Goal: Task Accomplishment & Management: Manage account settings

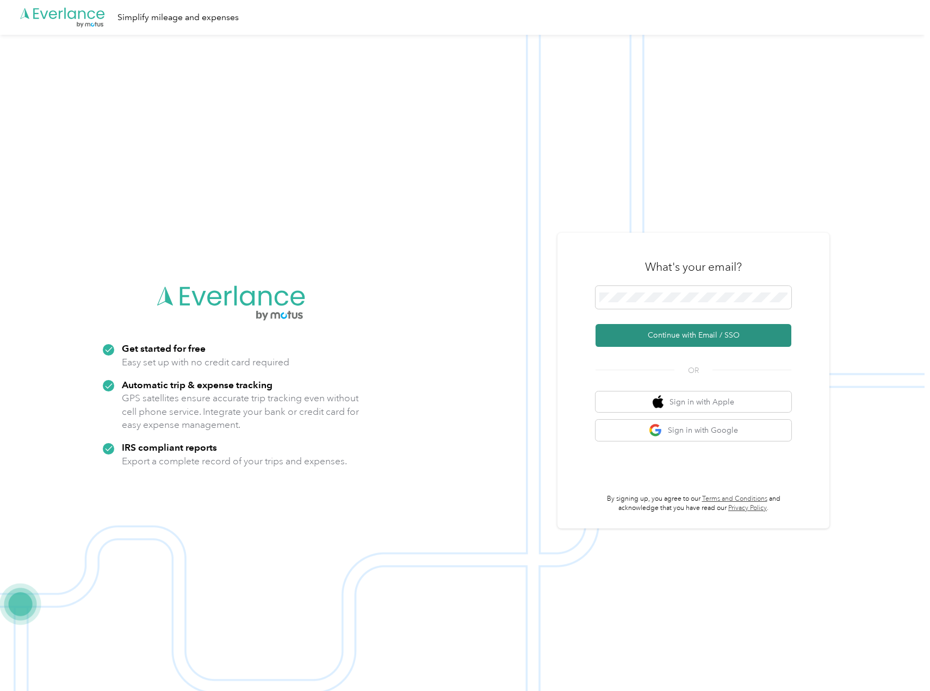
click at [707, 333] on button "Continue with Email / SSO" at bounding box center [694, 335] width 196 height 23
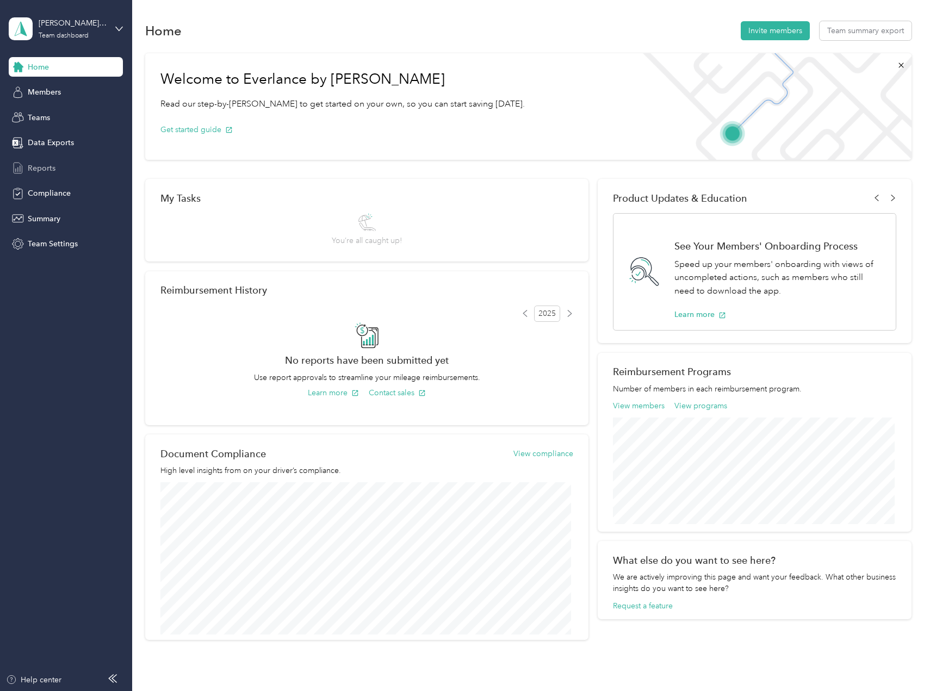
click at [59, 169] on div "Reports" at bounding box center [66, 168] width 114 height 20
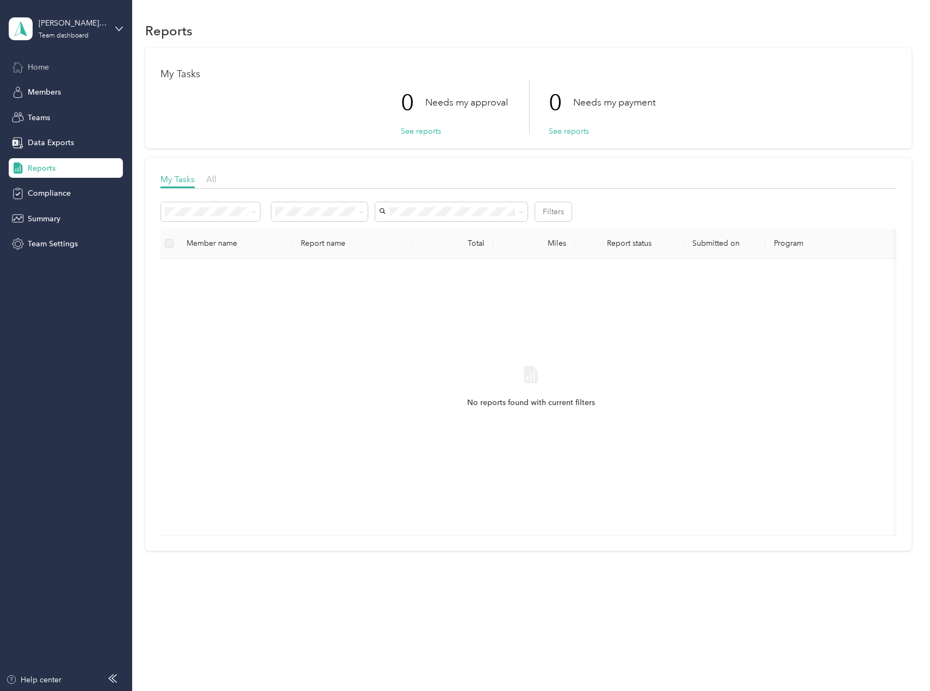
click at [42, 67] on span "Home" at bounding box center [38, 66] width 21 height 11
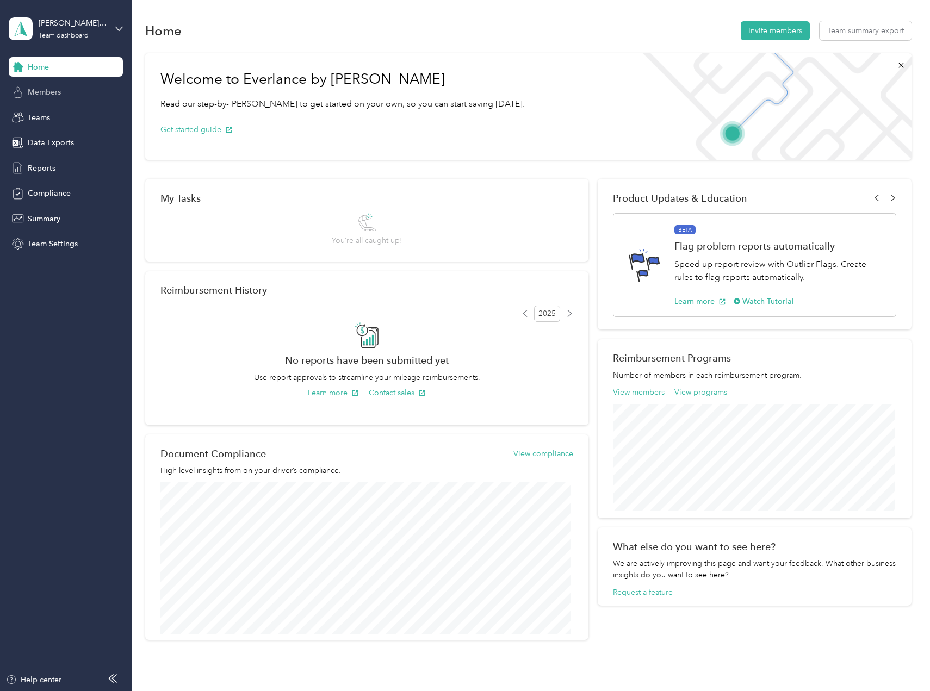
click at [42, 94] on span "Members" at bounding box center [44, 91] width 33 height 11
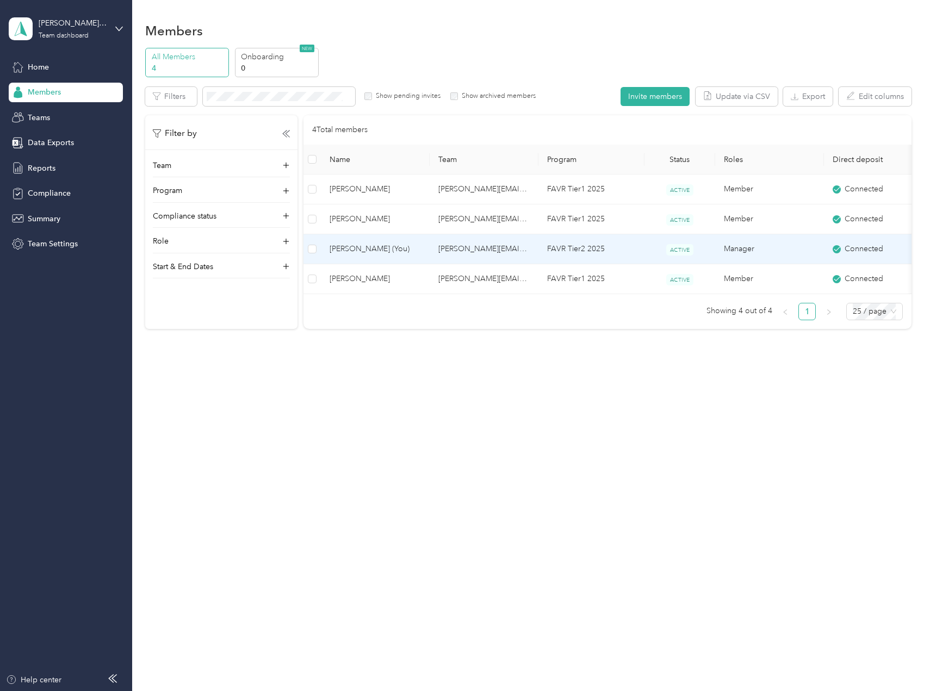
click at [360, 251] on span "[PERSON_NAME] (You)" at bounding box center [375, 249] width 91 height 12
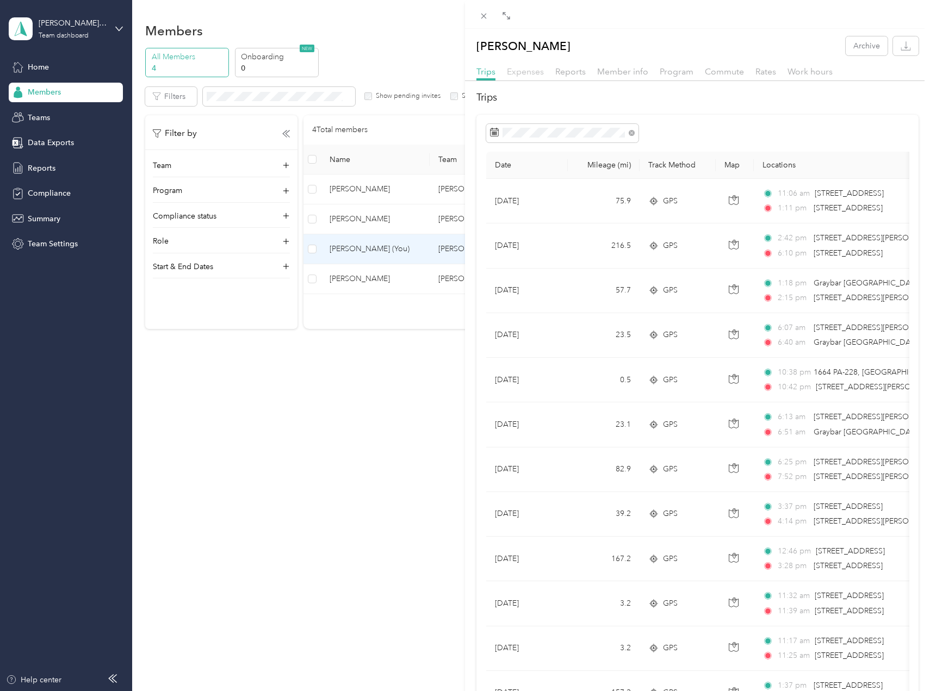
click at [525, 73] on span "Expenses" at bounding box center [525, 71] width 37 height 10
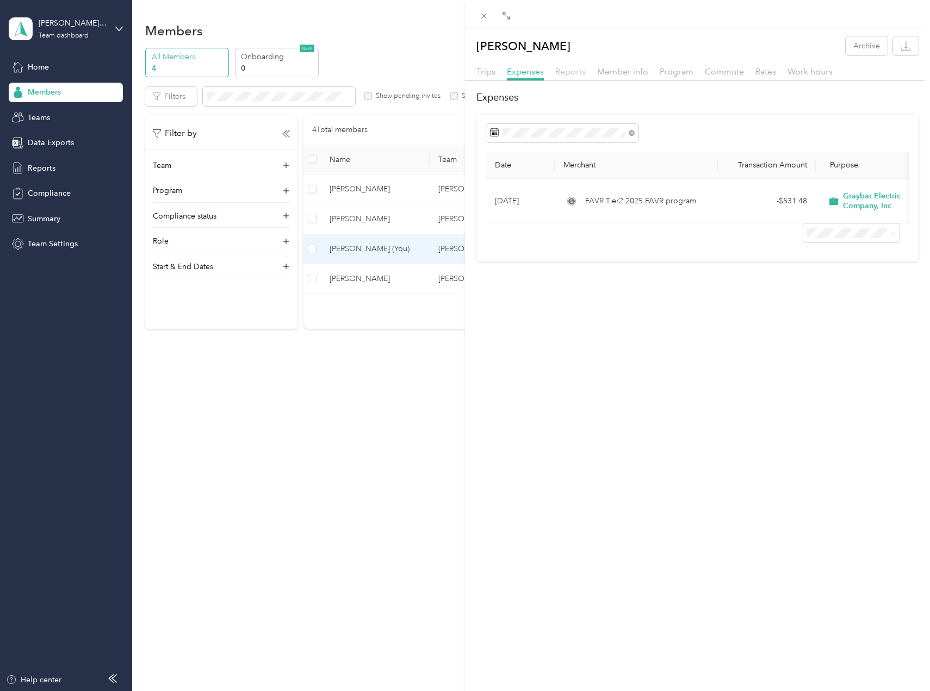
click at [567, 76] on span "Reports" at bounding box center [570, 71] width 30 height 10
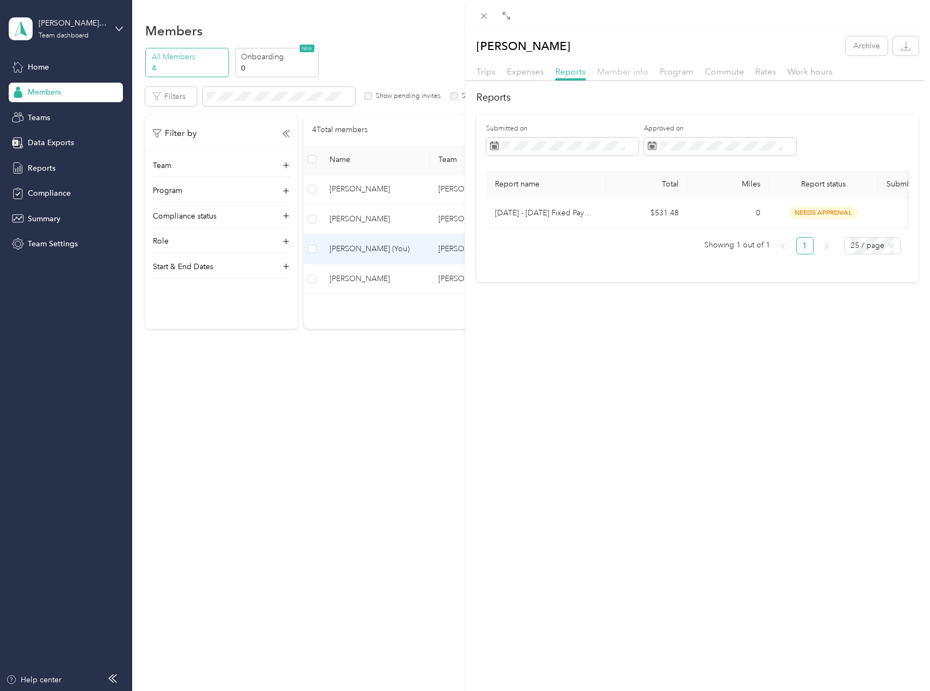
click at [613, 75] on span "Member info" at bounding box center [622, 71] width 51 height 10
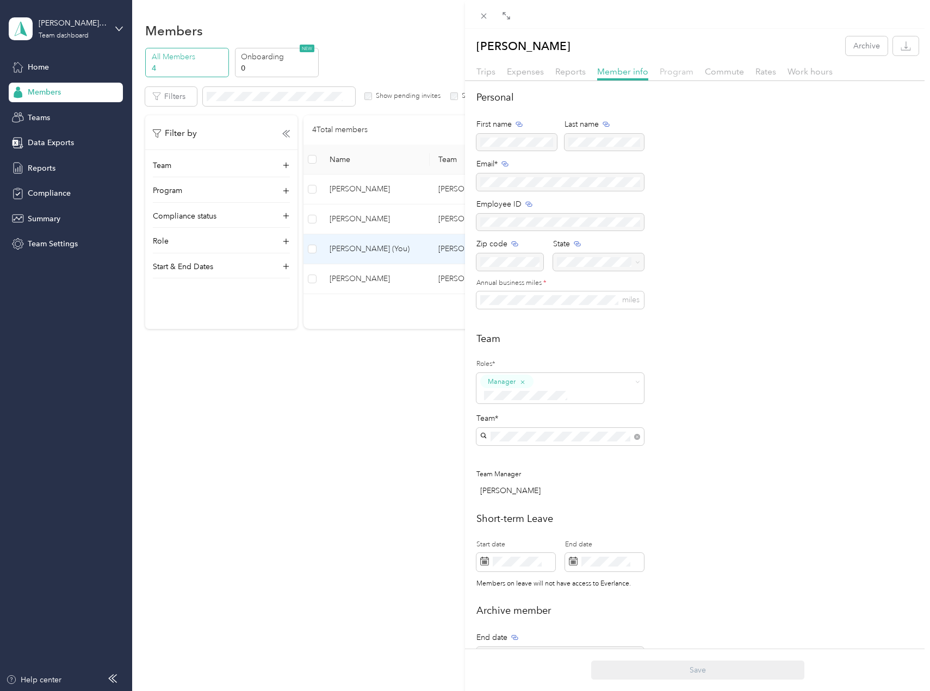
click at [668, 75] on span "Program" at bounding box center [677, 71] width 34 height 10
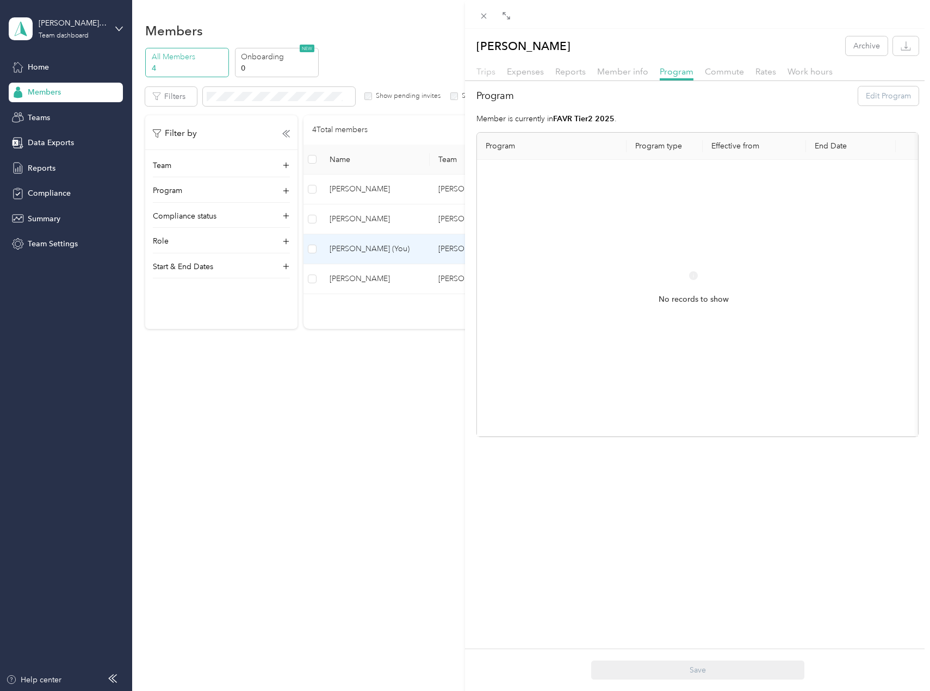
click at [489, 73] on span "Trips" at bounding box center [485, 71] width 19 height 10
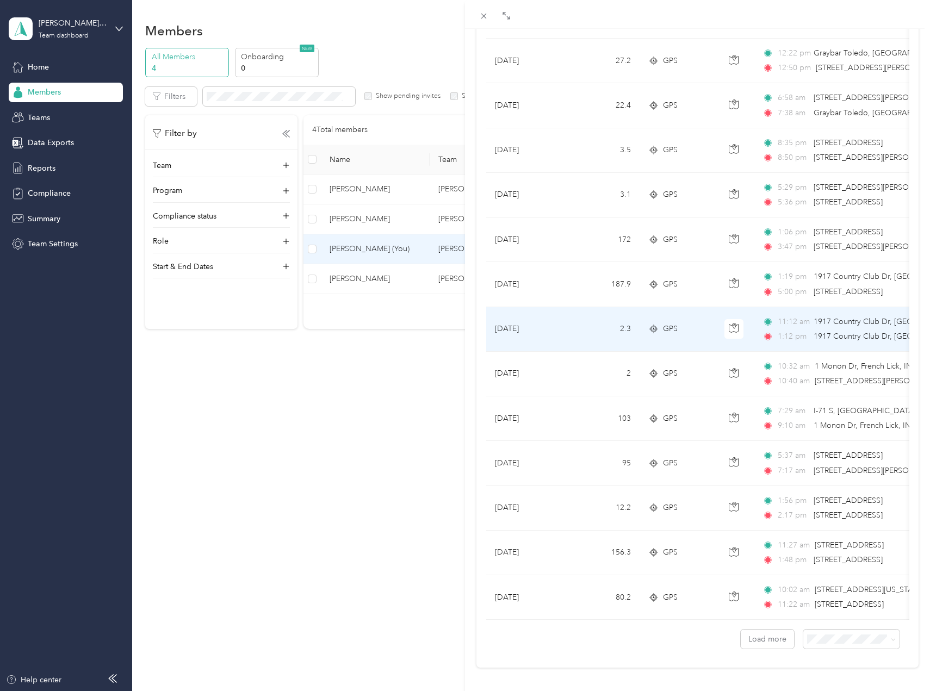
scroll to position [698, 0]
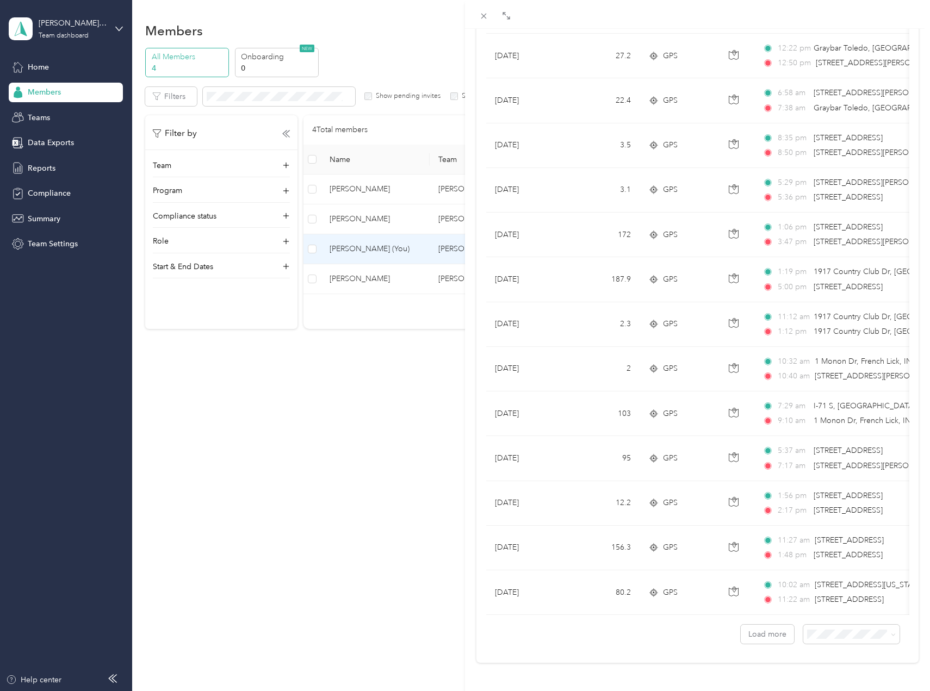
click at [46, 168] on div "[PERSON_NAME] Archive Trips Expenses Reports Member info Program Commute Rates …" at bounding box center [465, 345] width 930 height 691
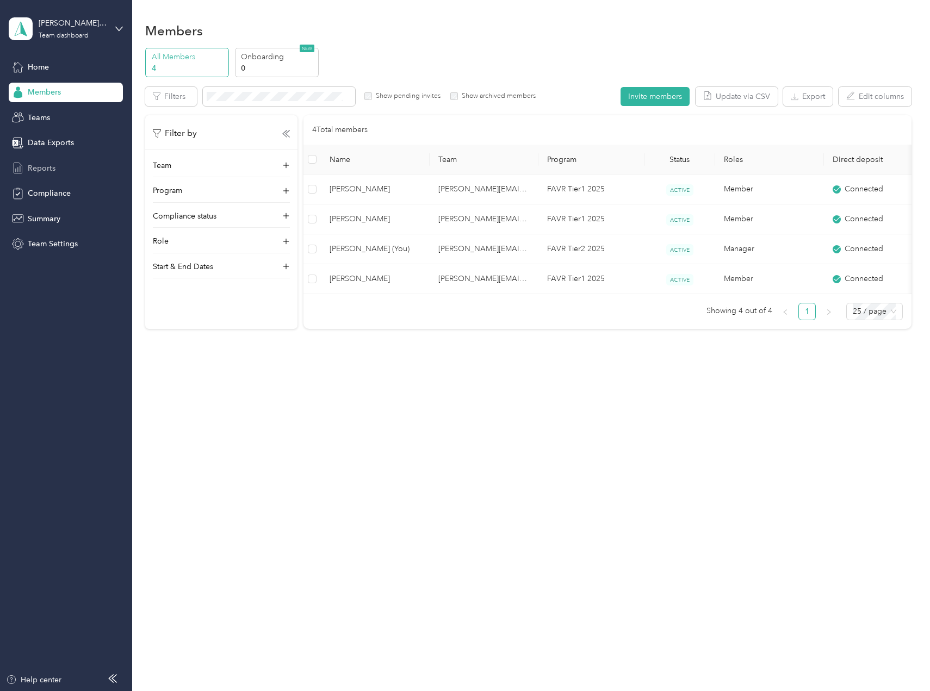
click at [35, 168] on span "Reports" at bounding box center [42, 168] width 28 height 11
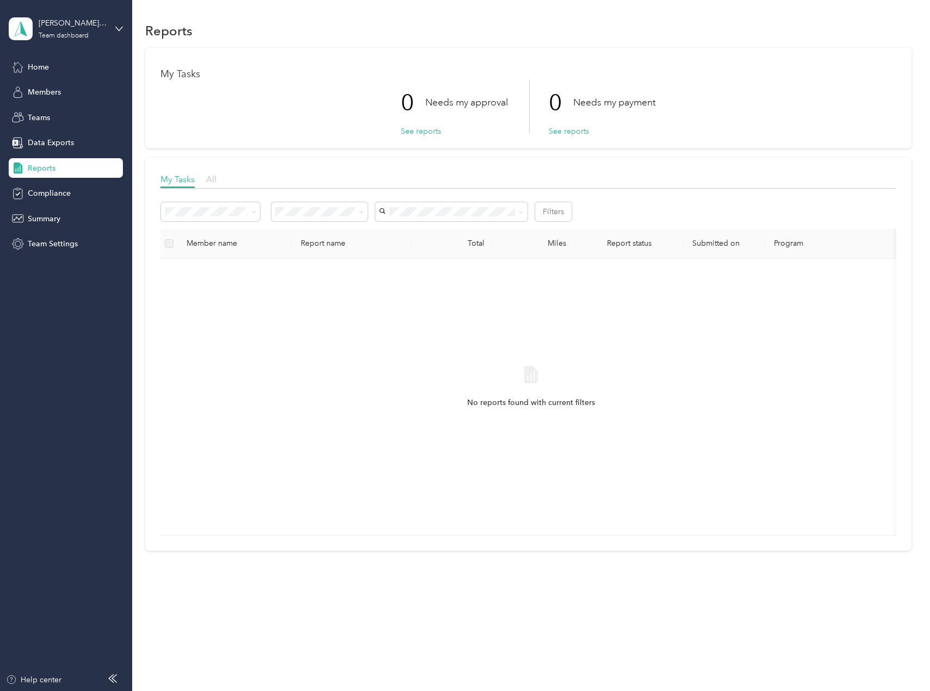
click at [211, 180] on span "All" at bounding box center [211, 179] width 10 height 10
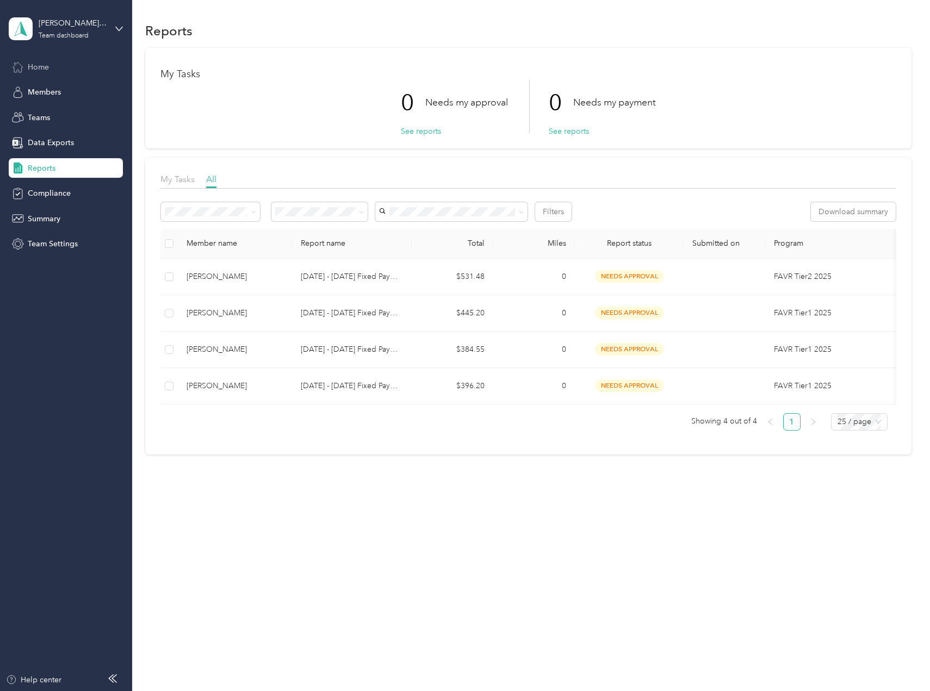
click at [44, 69] on span "Home" at bounding box center [38, 66] width 21 height 11
